Goal: Task Accomplishment & Management: Complete application form

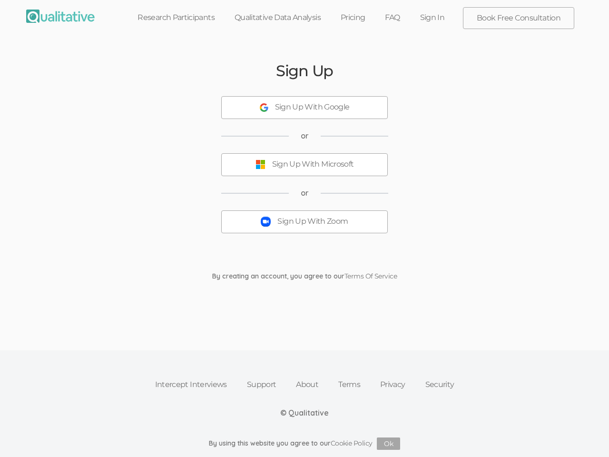
click at [305, 228] on button "Sign Up With Zoom" at bounding box center [304, 221] width 167 height 23
click at [305, 108] on div "Sign Up With Google" at bounding box center [312, 107] width 75 height 11
click at [305, 165] on div "Sign Up With Microsoft" at bounding box center [313, 164] width 82 height 11
click at [305, 222] on button "Sign Up With Zoom" at bounding box center [304, 221] width 167 height 23
click at [389, 444] on button "Ok" at bounding box center [388, 443] width 23 height 12
